Goal: Check status

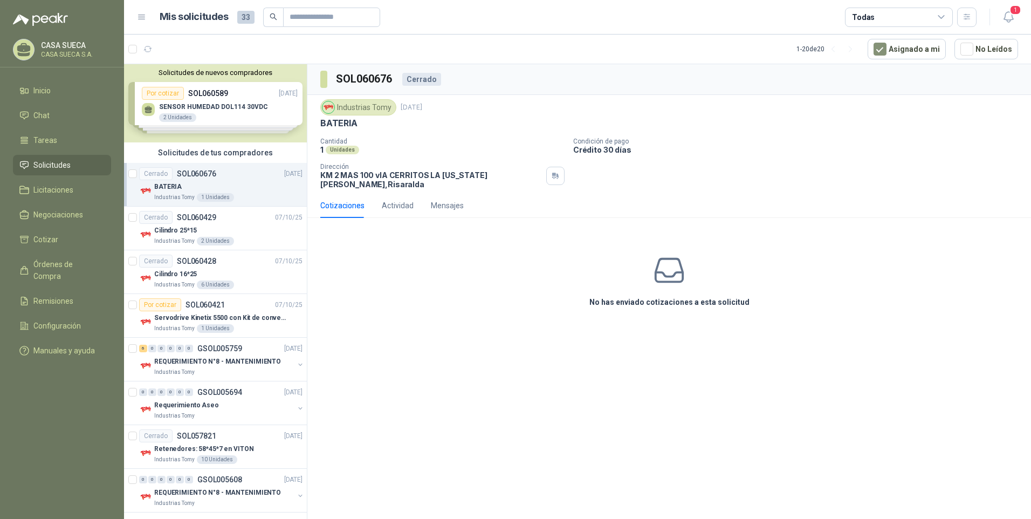
click at [237, 182] on div "BATERIA" at bounding box center [228, 186] width 148 height 13
click at [195, 321] on p "Servodrive Kinetix 5500 con Kit de conversión y filtro (Ref 41350505)" at bounding box center [221, 318] width 134 height 10
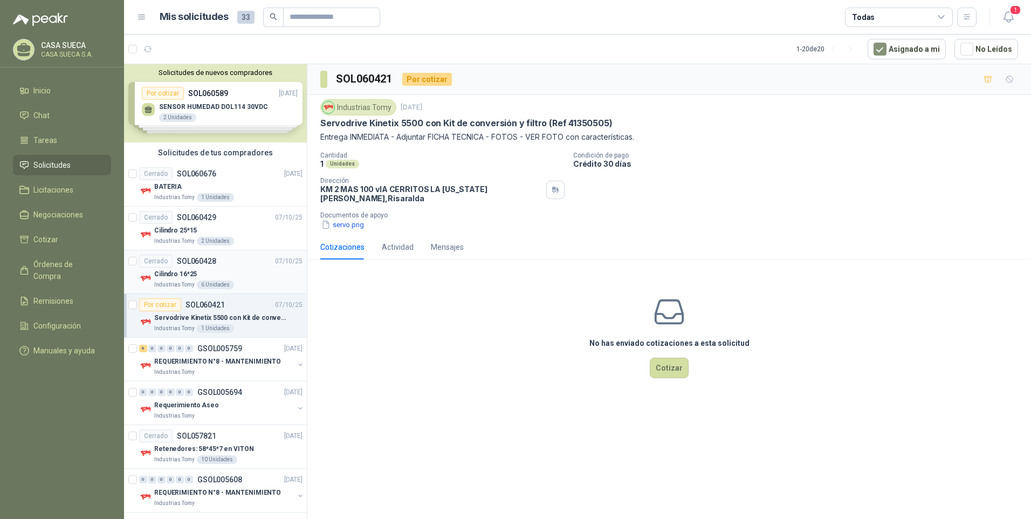
click at [230, 267] on div "Cerrado SOL060428 07/10/25" at bounding box center [220, 261] width 163 height 13
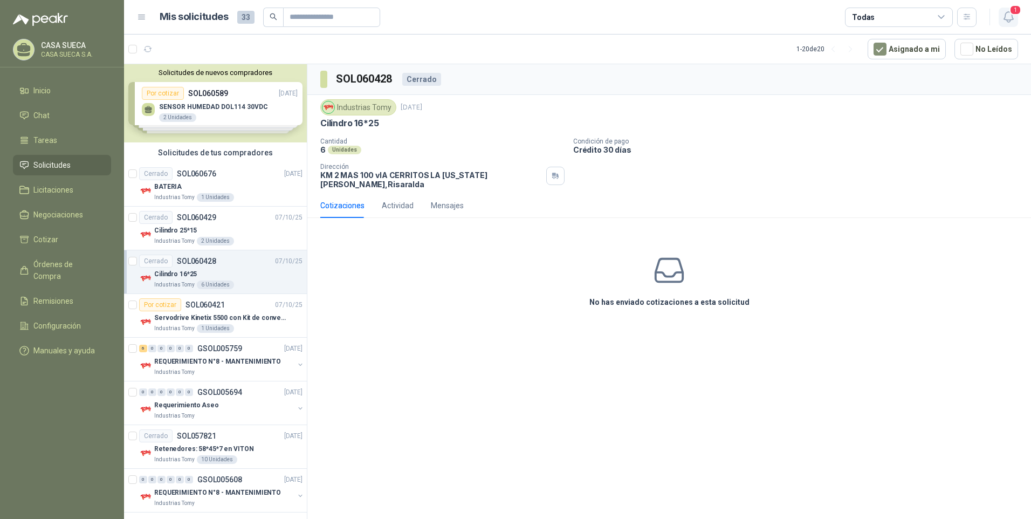
click at [1014, 14] on span "1" at bounding box center [1016, 10] width 12 height 10
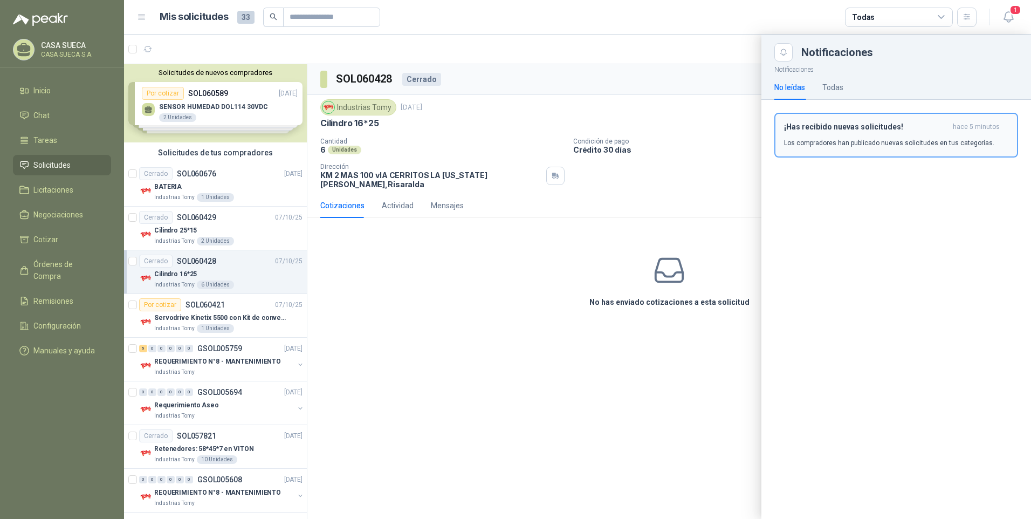
click at [869, 135] on div "¡Has recibido nuevas solicitudes! hace 5 minutos Los compradores han publicado …" at bounding box center [896, 134] width 224 height 25
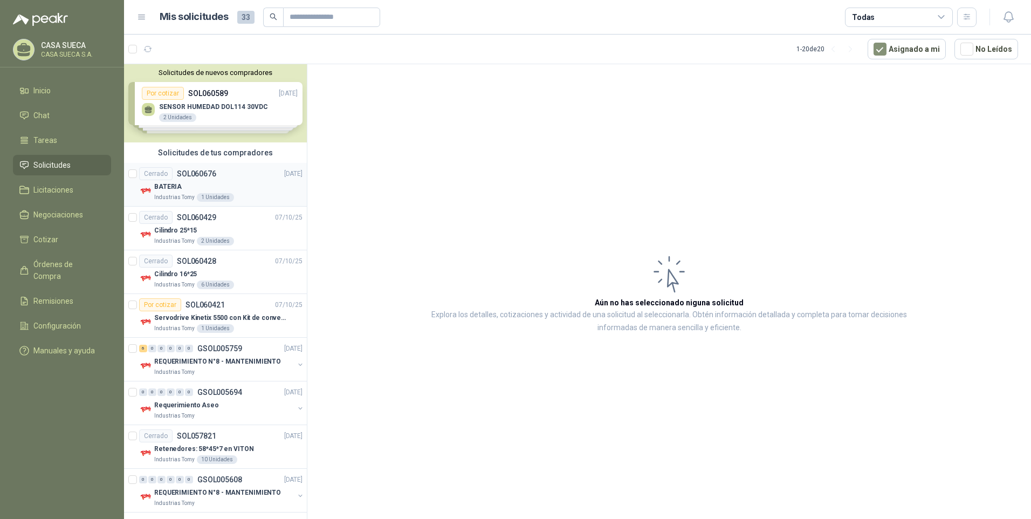
click at [208, 184] on div "BATERIA" at bounding box center [228, 186] width 148 height 13
